Goal: Information Seeking & Learning: Stay updated

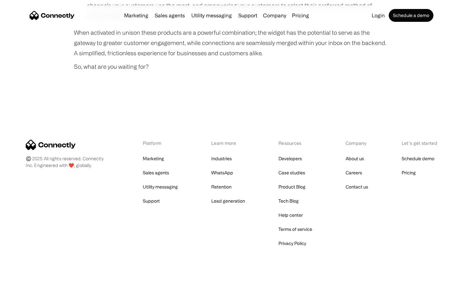
scroll to position [480, 0]
